Goal: Task Accomplishment & Management: Complete application form

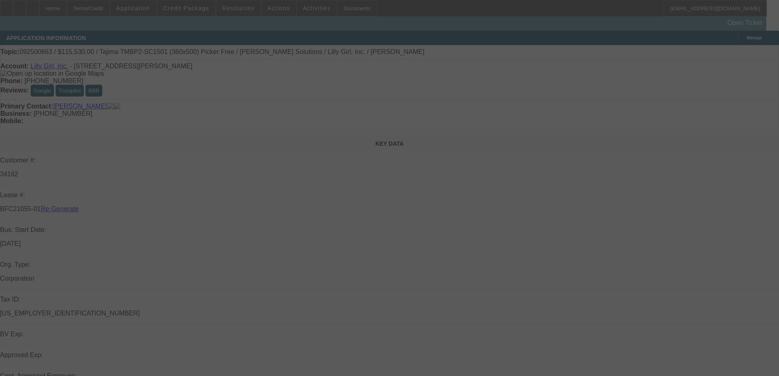
select select "3"
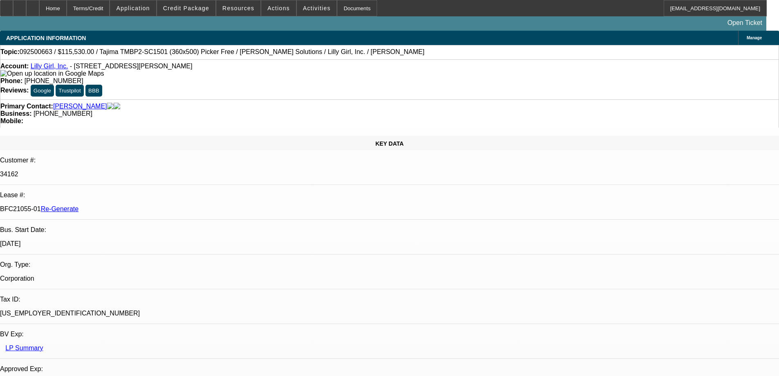
select select "0"
select select "2"
select select "0"
select select "6"
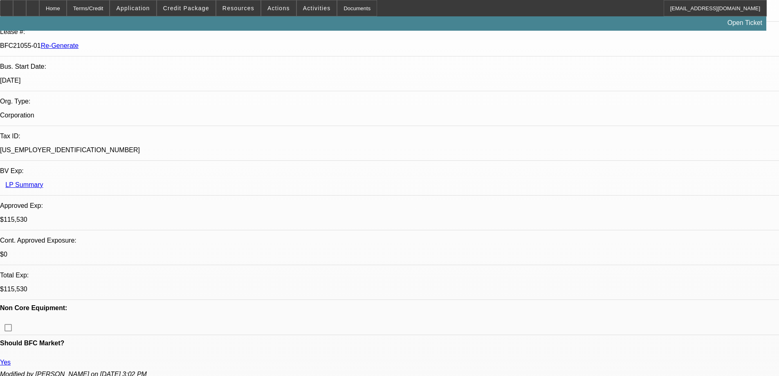
scroll to position [163, 0]
click at [337, 10] on div "Documents" at bounding box center [357, 8] width 40 height 16
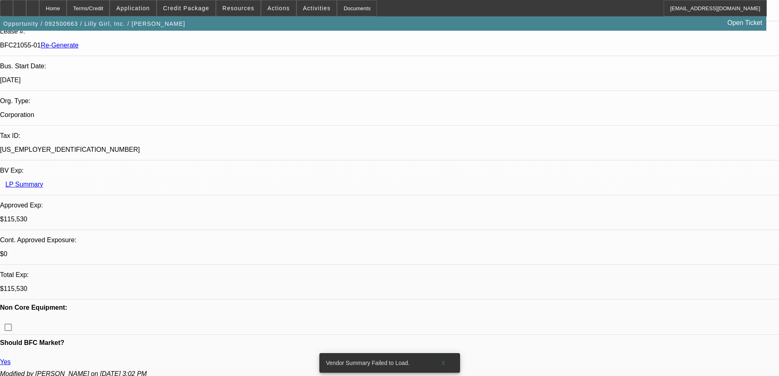
click at [342, 12] on div "Documents" at bounding box center [357, 8] width 40 height 16
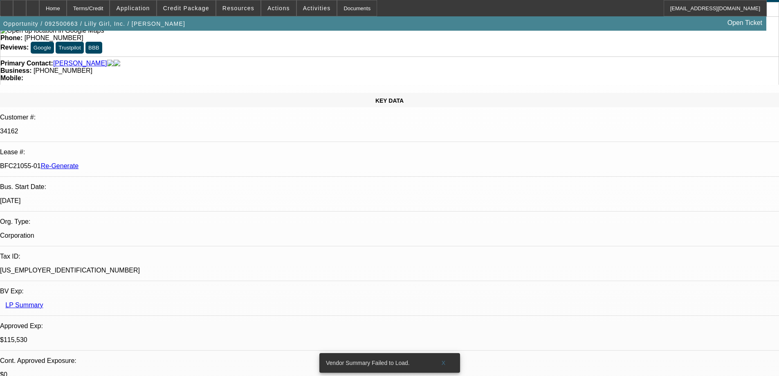
scroll to position [0, 0]
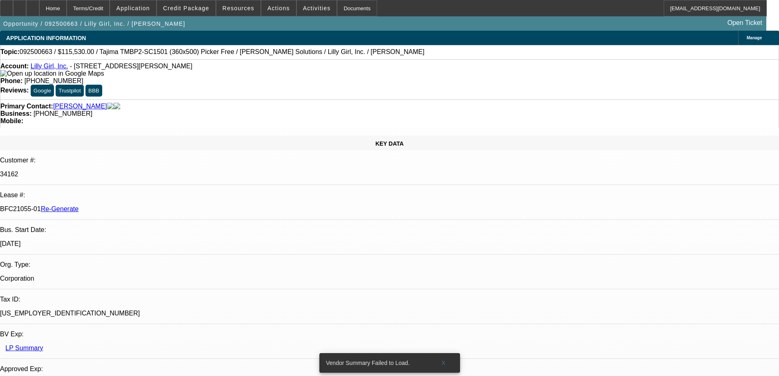
click at [472, 18] on div "Opportunity / 092500663 / Lilly Girl, Inc. / Pace, Derek Open Ticket" at bounding box center [383, 23] width 766 height 14
click at [338, 7] on div "Documents" at bounding box center [357, 8] width 40 height 16
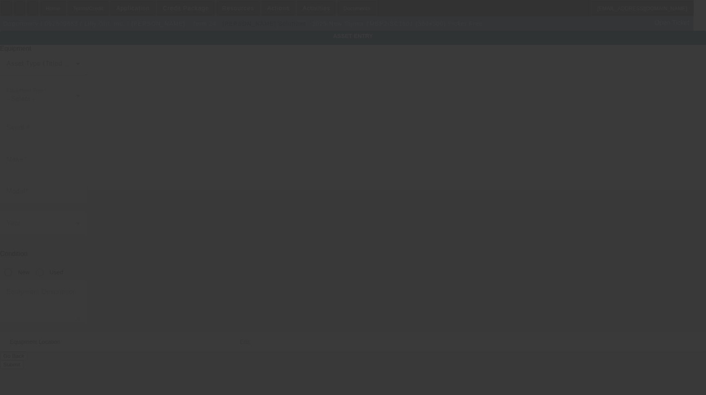
type input "Tajima"
type input "TMBP2-SC1501 (360x500) Picker Free"
radio input "true"
type textarea "15 Needle Single Head Embroidery Machine Includes Stand, Supply Kit, Cap Driver…"
type input "101 Superior Dr"
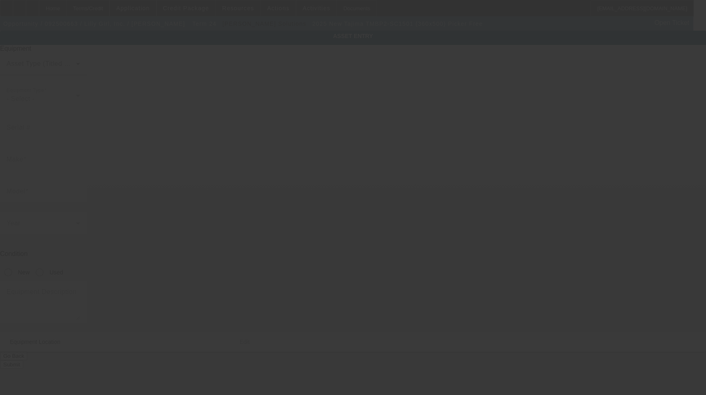
type input "Booneville"
type input "38829"
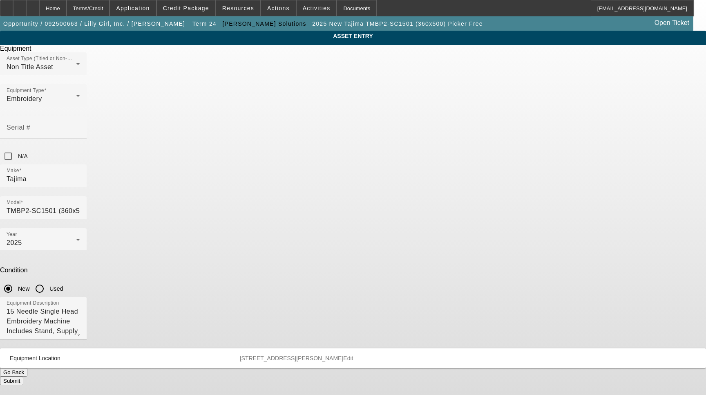
click at [353, 355] on span "Edit" at bounding box center [348, 358] width 10 height 7
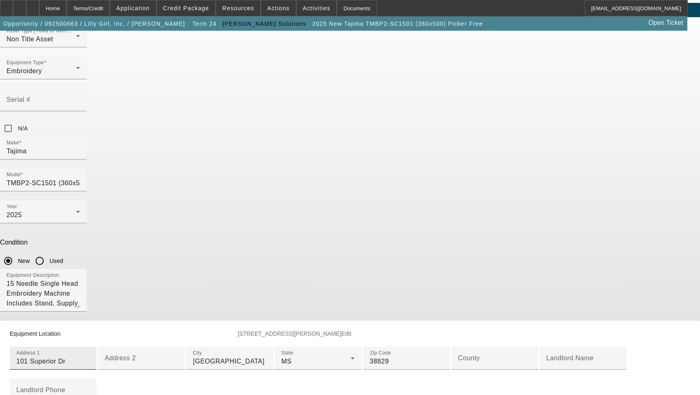
scroll to position [82, 0]
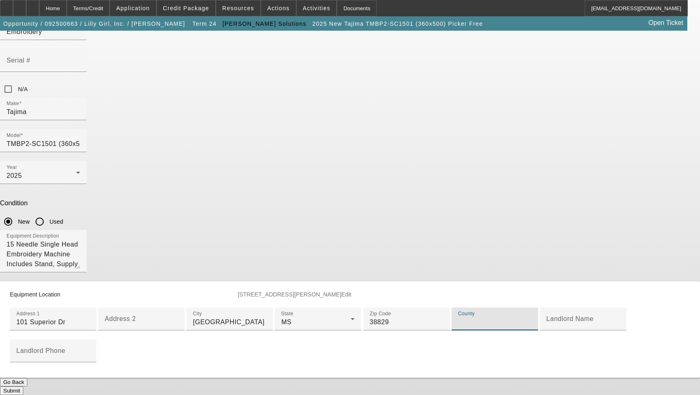
click at [458, 327] on input "County" at bounding box center [495, 322] width 74 height 10
type input "Prentiss"
click at [23, 386] on button "Submit" at bounding box center [11, 390] width 23 height 9
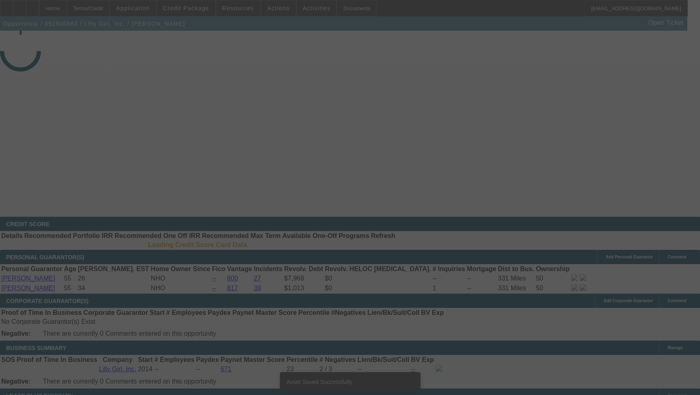
select select "3"
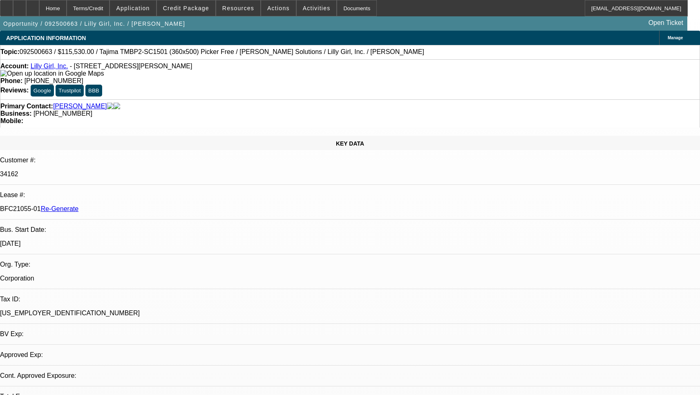
select select "0"
select select "2"
select select "0"
select select "6"
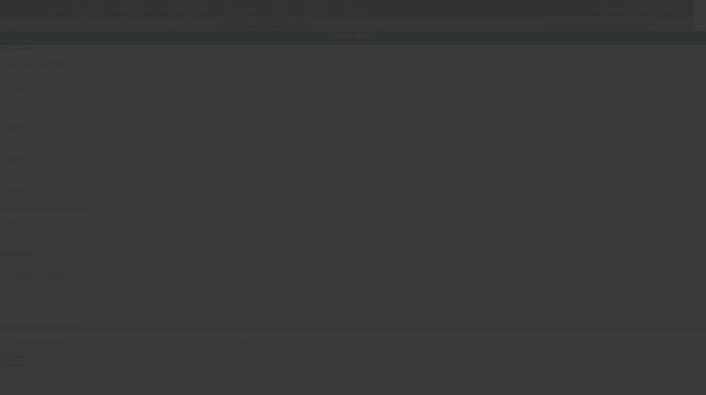
type input "Tajima"
type input "TMEZ-K1506C WCT (450x360) S Auto Tension Picker Free"
radio input "true"
type textarea "15 Needle 6 Head Embroidery Machine Includes Cap Driver with Support Shaft, 270…"
type input "101 Superior Dr"
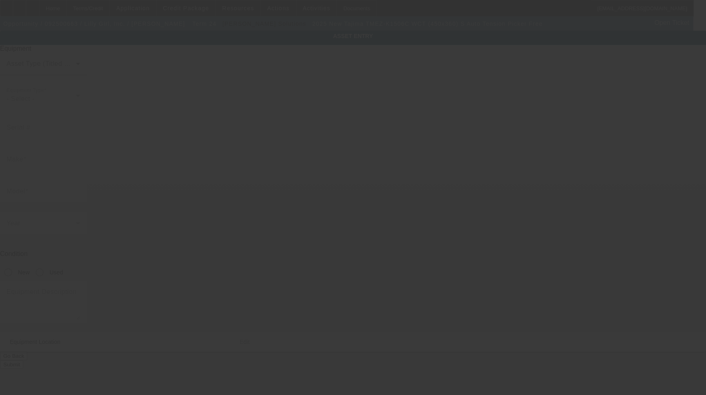
type input "Booneville"
type input "38829"
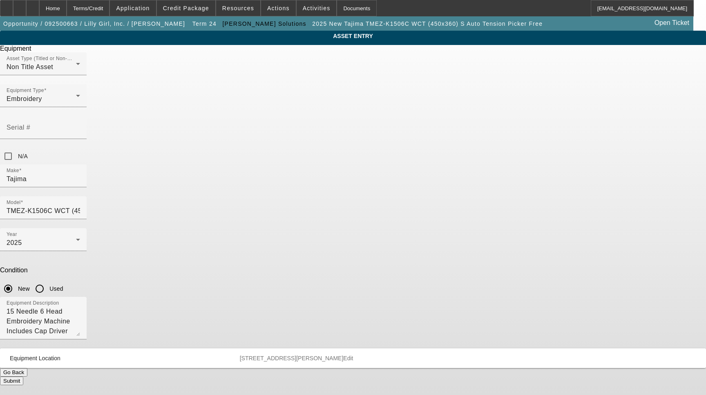
click at [353, 355] on span "Edit" at bounding box center [348, 358] width 10 height 7
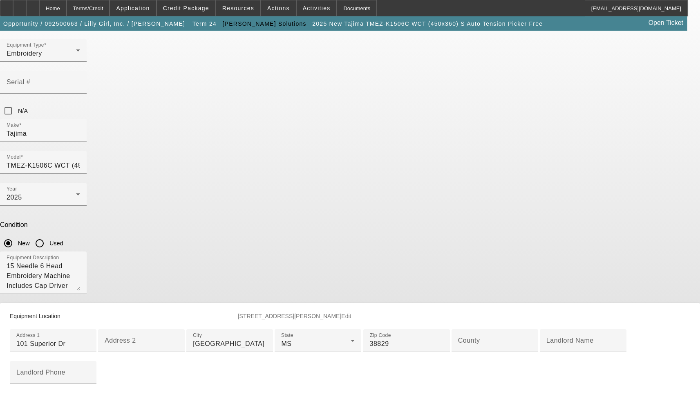
scroll to position [163, 0]
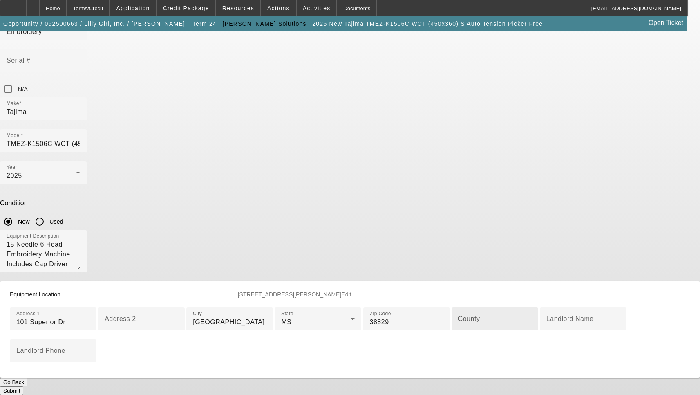
click at [458, 307] on div "County" at bounding box center [495, 318] width 74 height 23
type input "Prentiss"
click at [23, 386] on button "Submit" at bounding box center [11, 390] width 23 height 9
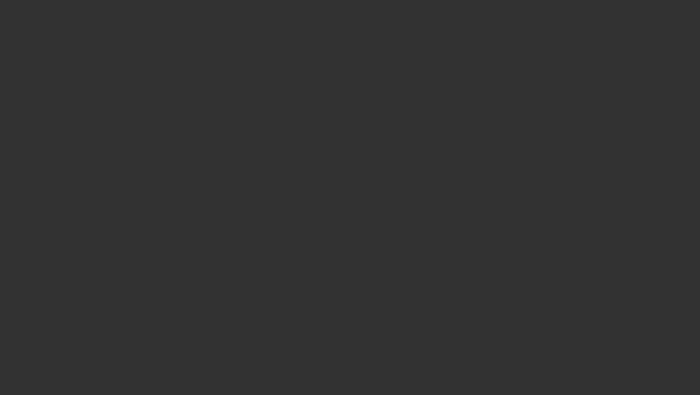
select select "3"
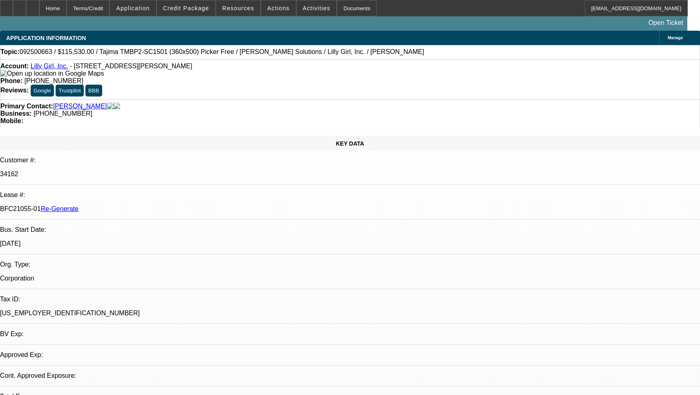
select select "0"
select select "2"
select select "0"
select select "6"
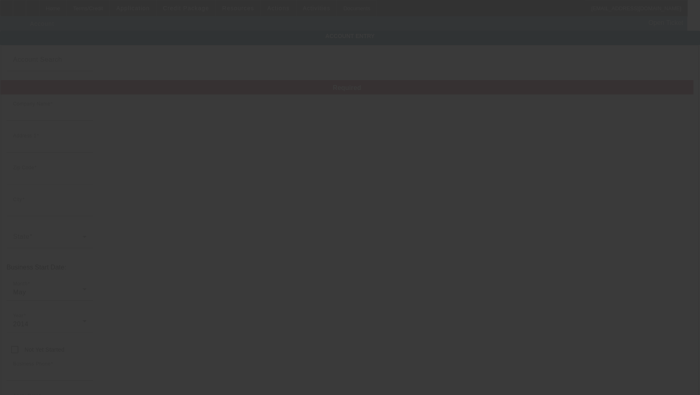
type input "Lilly Girl, Inc."
type input "[STREET_ADDRESS][PERSON_NAME]"
type input "38829"
type input "[GEOGRAPHIC_DATA]"
type input "[PHONE_NUMBER]"
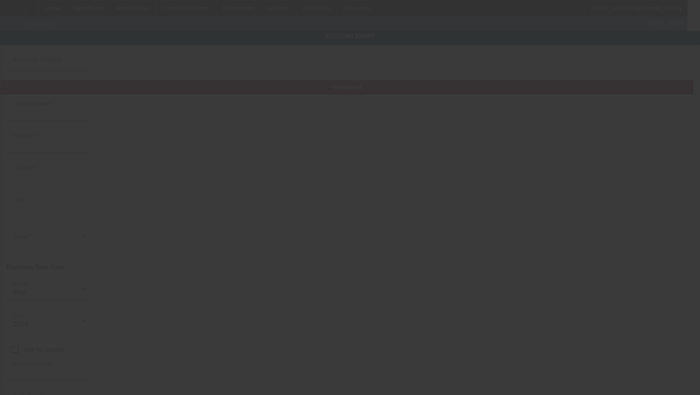
type input "[EMAIL_ADDRESS][DOMAIN_NAME]"
type input "[US_EMPLOYER_IDENTIFICATION_NUMBER]"
type input "[URL][DOMAIN_NAME]"
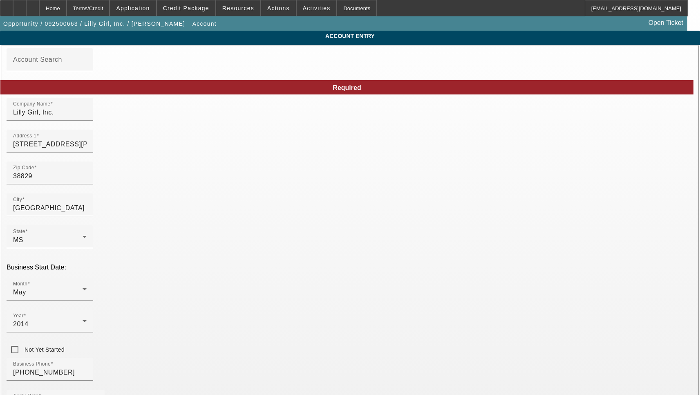
type input "[DATE]"
click at [87, 149] on input "[STREET_ADDRESS][PERSON_NAME]" at bounding box center [50, 144] width 74 height 10
type input "101 Superior Dr"
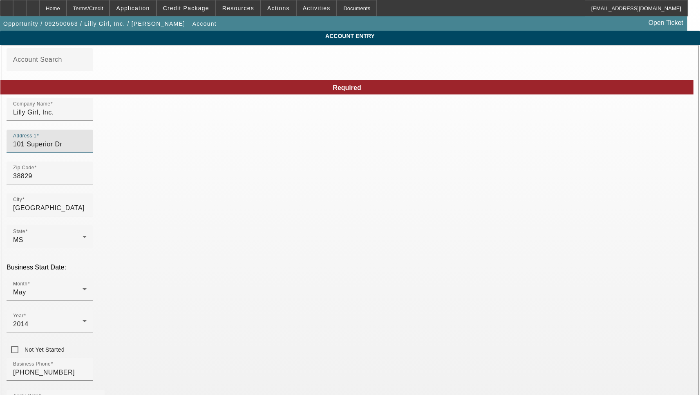
type input "[PERSON_NAME]"
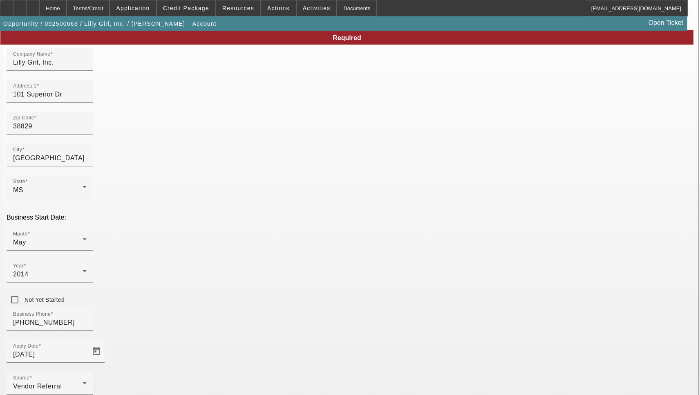
scroll to position [87, 0]
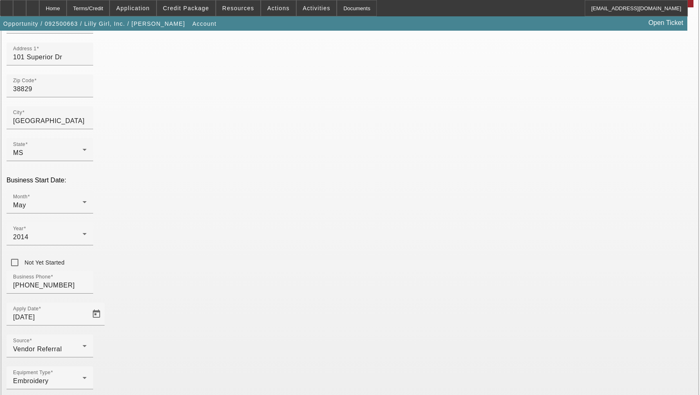
type input "Girlie Girl Originals"
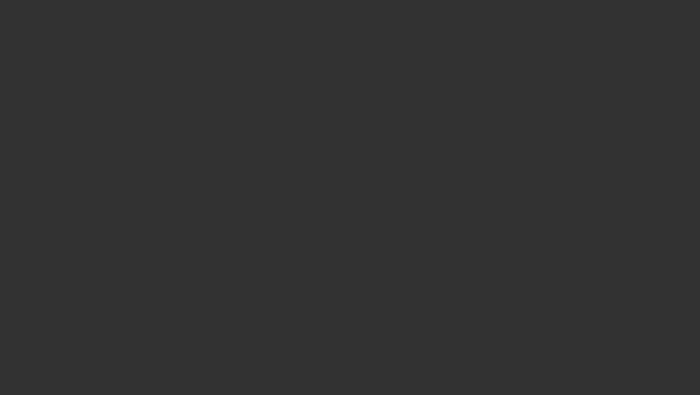
select select "3"
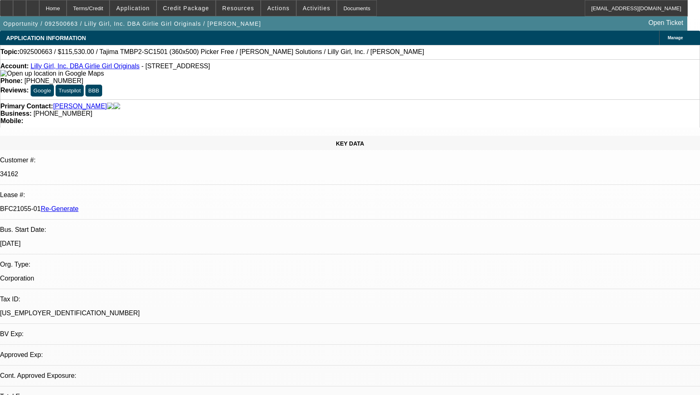
select select "0"
select select "2"
select select "0"
select select "6"
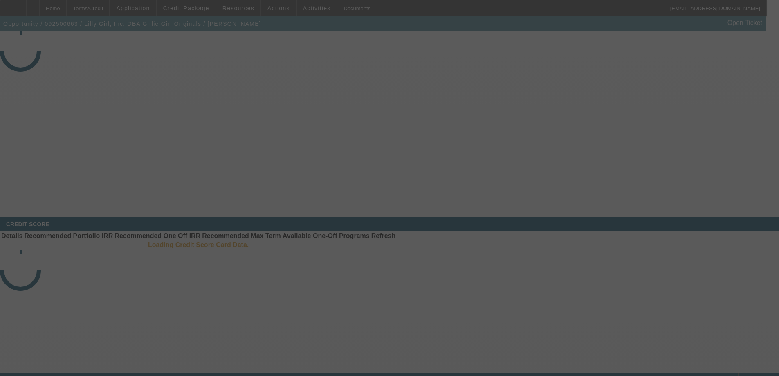
select select "3"
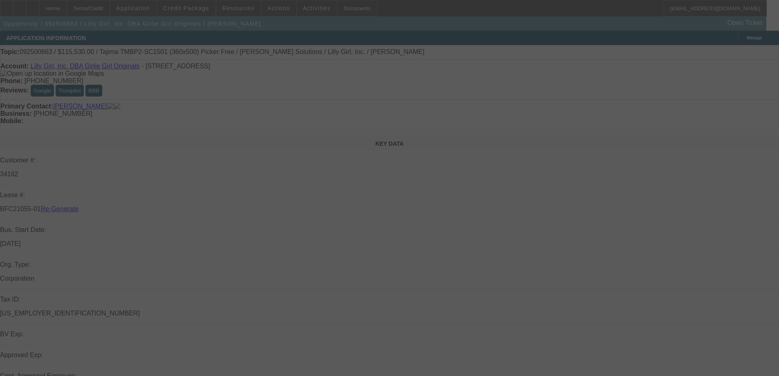
select select "0"
select select "2"
select select "0"
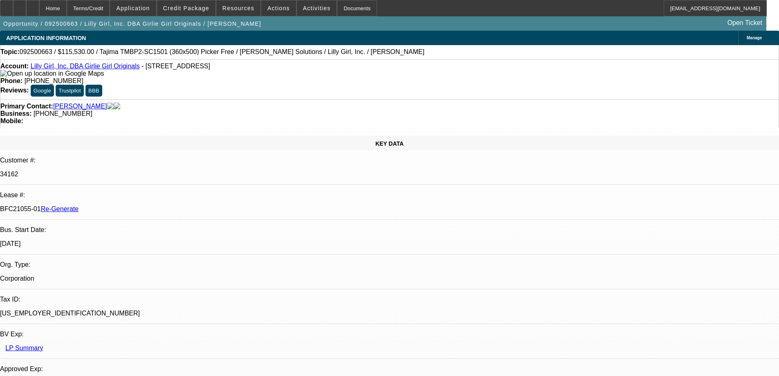
select select "1"
select select "2"
select select "6"
click at [341, 7] on div "Documents" at bounding box center [357, 8] width 40 height 16
click at [299, 4] on span at bounding box center [317, 8] width 40 height 20
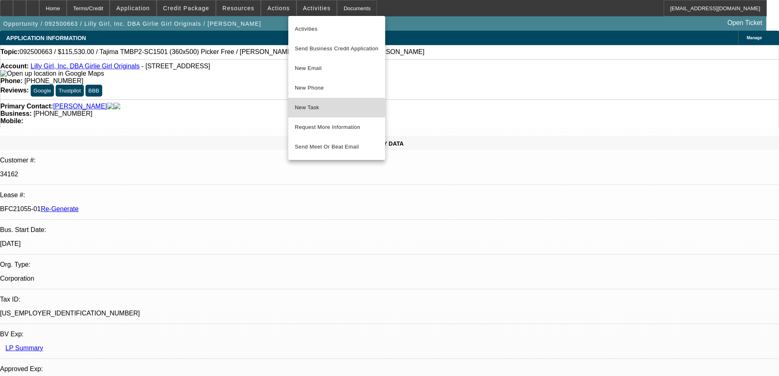
click at [315, 108] on span "New Task" at bounding box center [337, 108] width 84 height 10
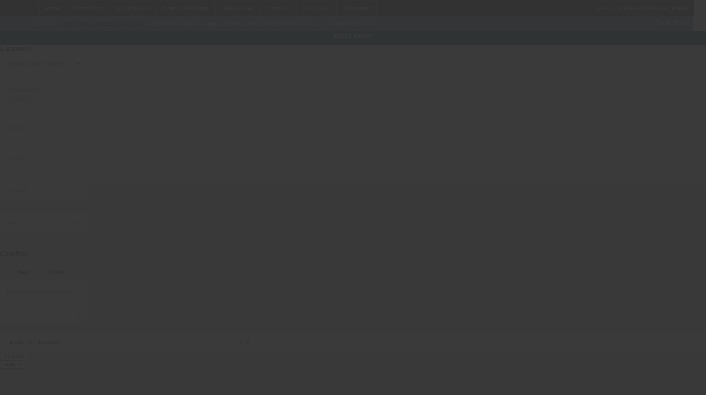
type input "Tajima"
type input "TMEZ-K1506C WCT (450x360) S Auto Tension Picker Free"
radio input "true"
type textarea "15 Needle 6 Head Embroidery Machine Includes Cap Driver with Support Shaft, 270…"
type input "101 Superior Dr"
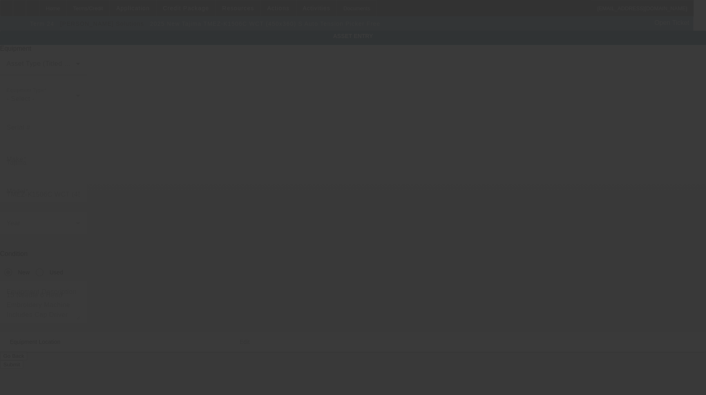
type input "[GEOGRAPHIC_DATA]"
type input "38829"
type input "[PERSON_NAME]"
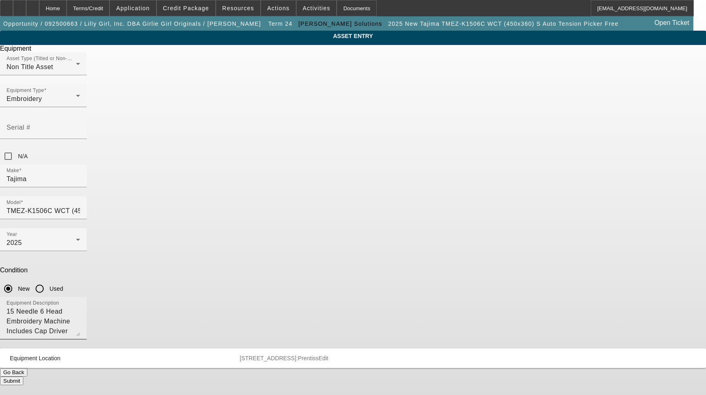
click at [80, 307] on textarea "15 Needle 6 Head Embroidery Machine Includes Cap Driver with Support Shaft, 270…" at bounding box center [44, 321] width 74 height 29
type textarea "15 Needle 6 Head Embroidery Machine Includes Cap Driver with Support Shaft, Hoo…"
click at [23, 376] on button "Submit" at bounding box center [11, 380] width 23 height 9
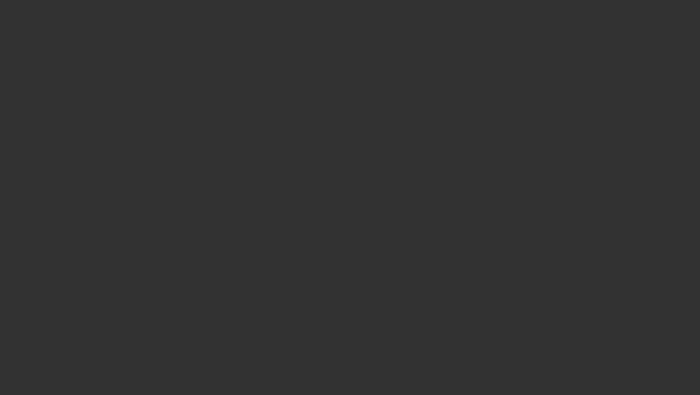
select select "3"
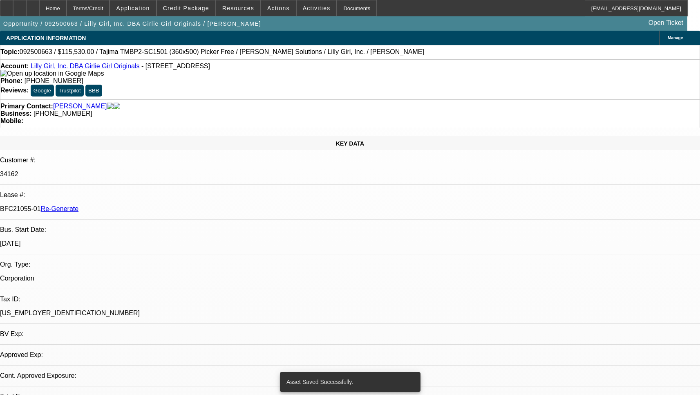
select select "0"
select select "2"
select select "0"
select select "6"
